Goal: Information Seeking & Learning: Learn about a topic

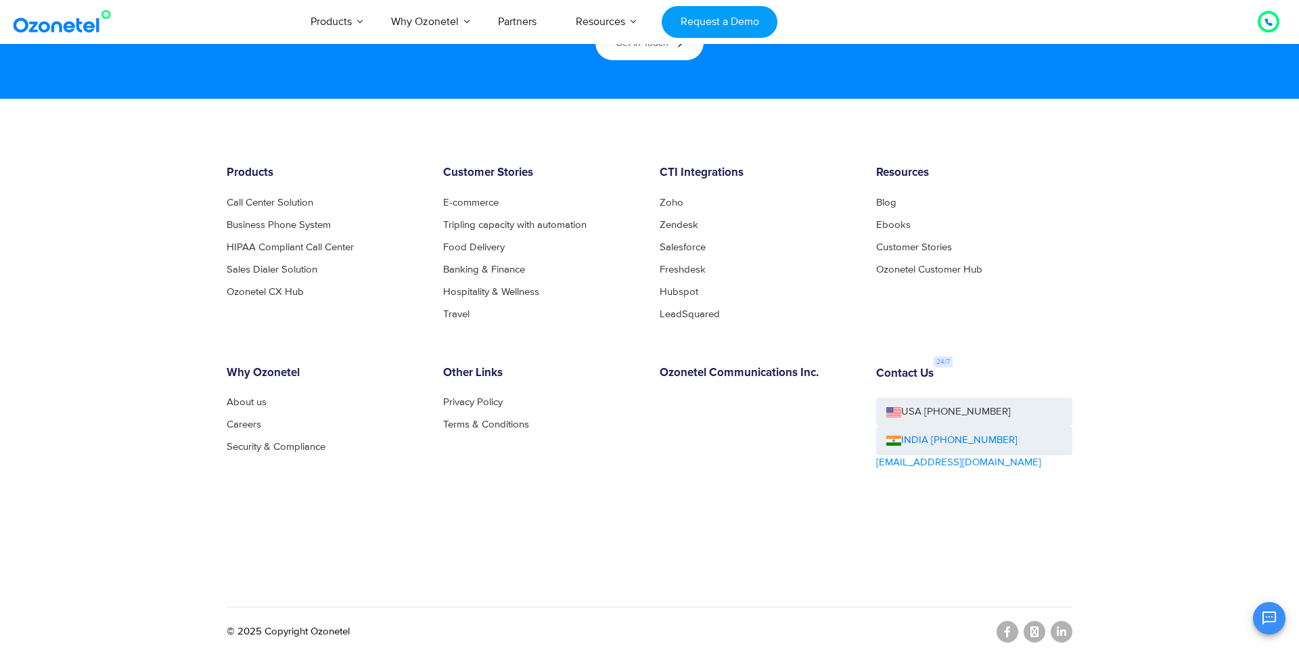
scroll to position [7303, 0]
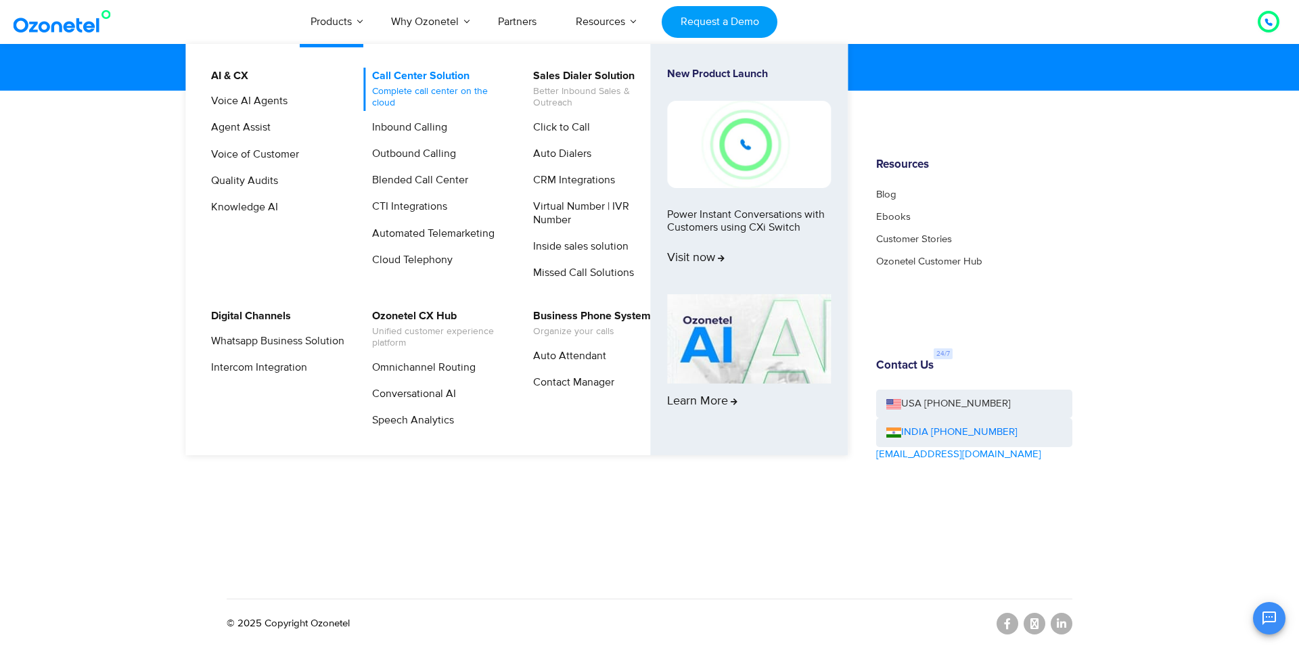
click at [428, 86] on span "Complete call center on the cloud" at bounding box center [438, 97] width 133 height 23
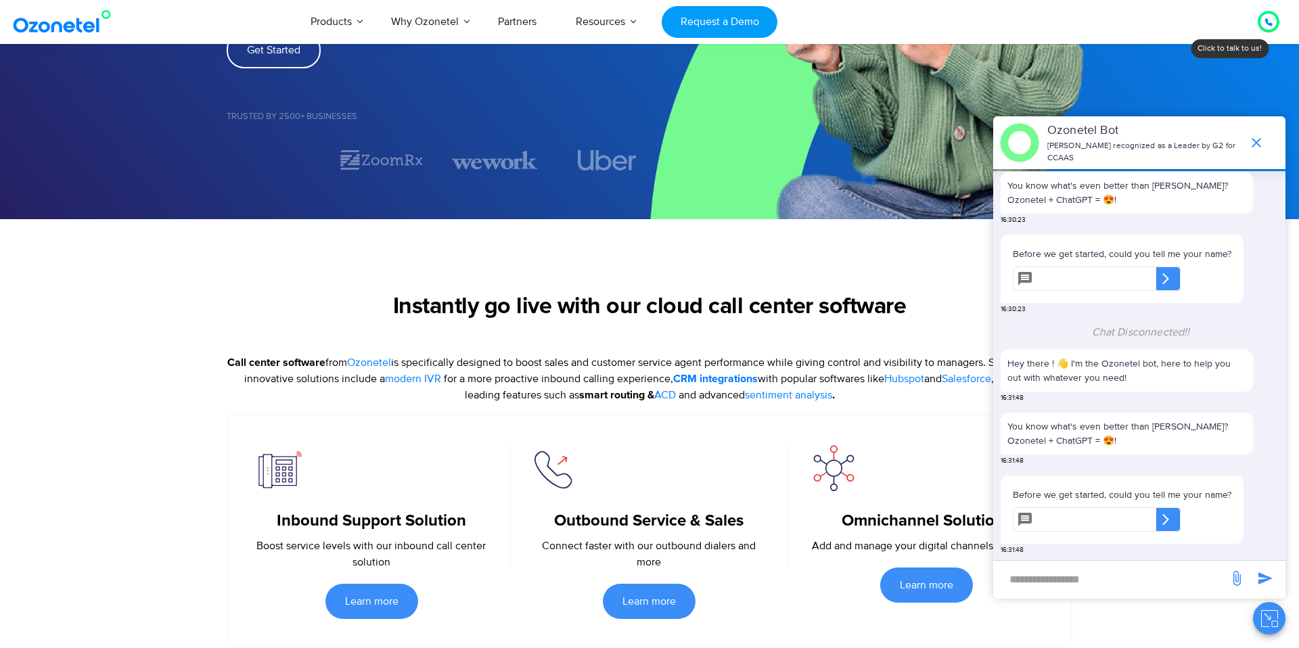
scroll to position [296, 0]
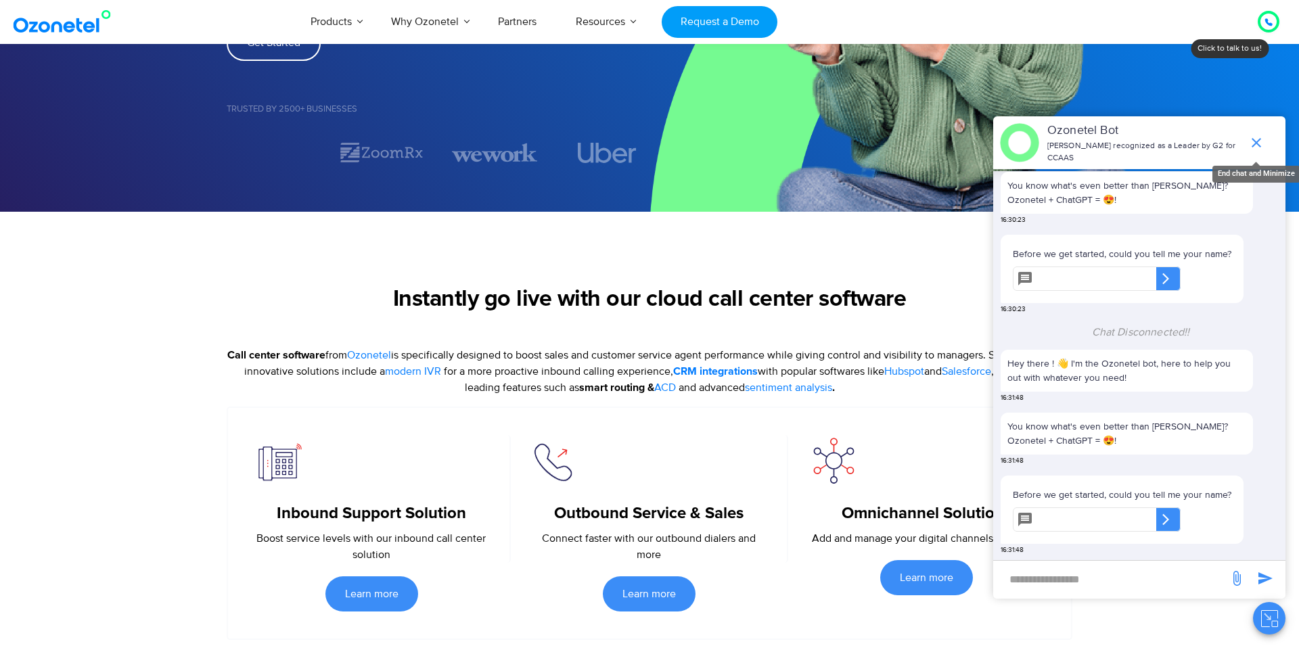
click at [1263, 139] on span "end chat or minimize" at bounding box center [1255, 142] width 27 height 27
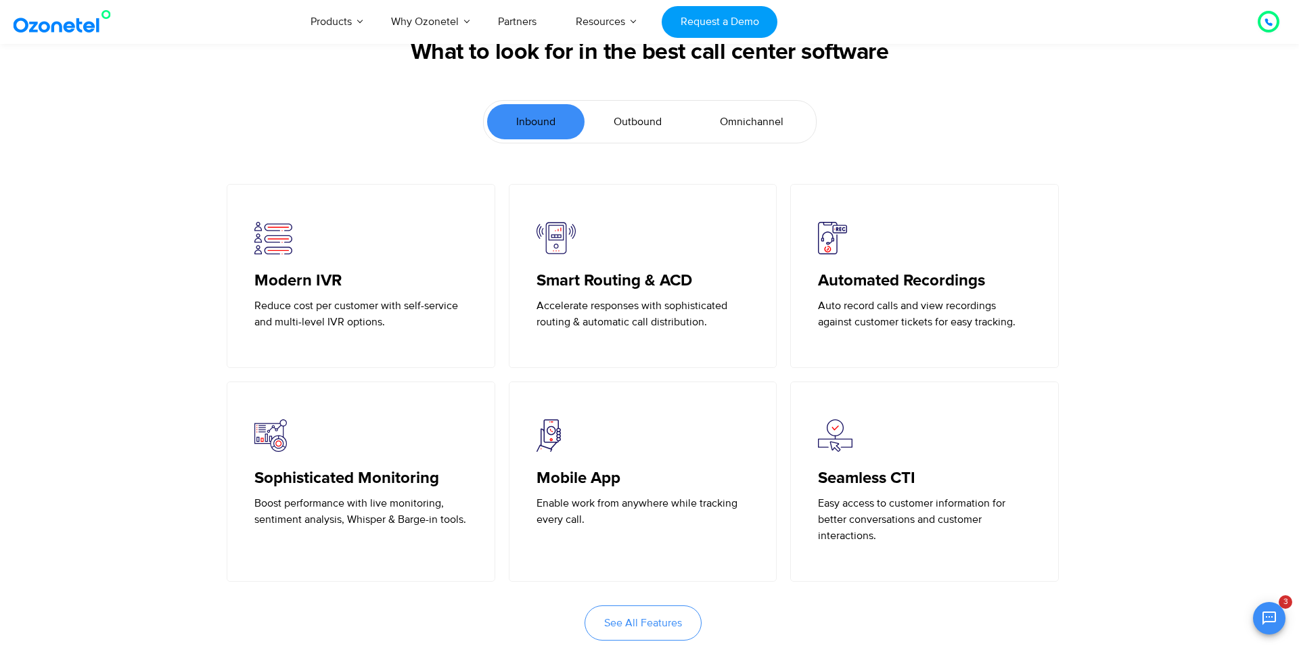
scroll to position [2949, 0]
